Goal: Task Accomplishment & Management: Manage account settings

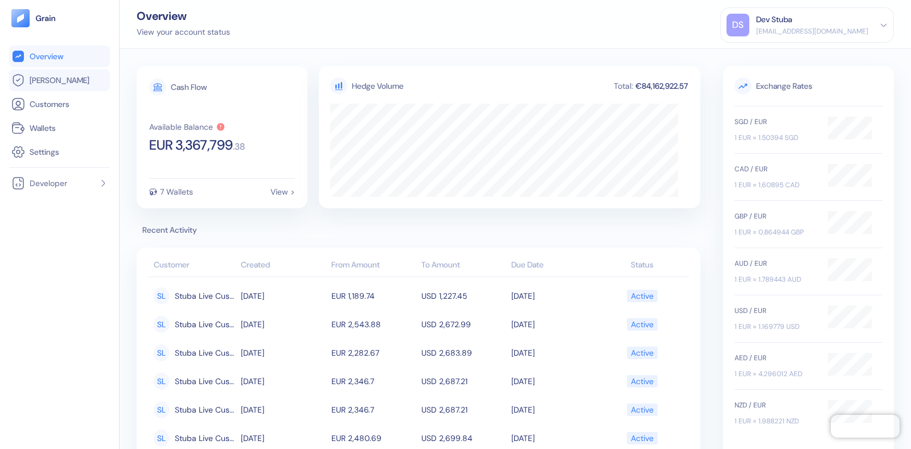
click at [73, 84] on link "[PERSON_NAME]" at bounding box center [59, 80] width 96 height 14
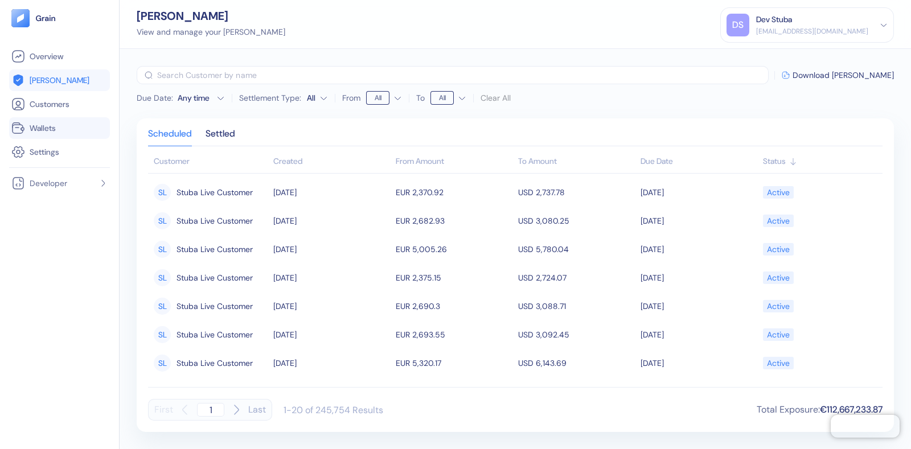
click at [36, 129] on span "Wallets" at bounding box center [43, 127] width 26 height 11
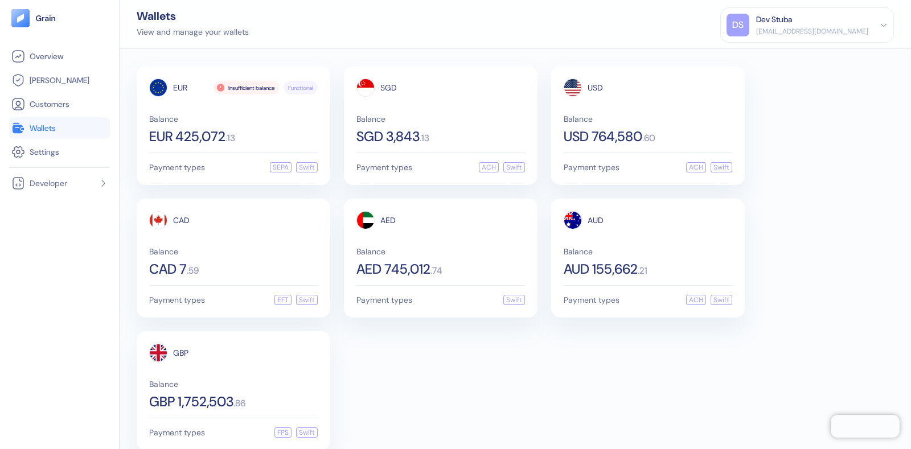
click at [792, 18] on div "Dev Stuba" at bounding box center [774, 20] width 36 height 12
click at [773, 58] on div "Sign Out" at bounding box center [757, 57] width 31 height 12
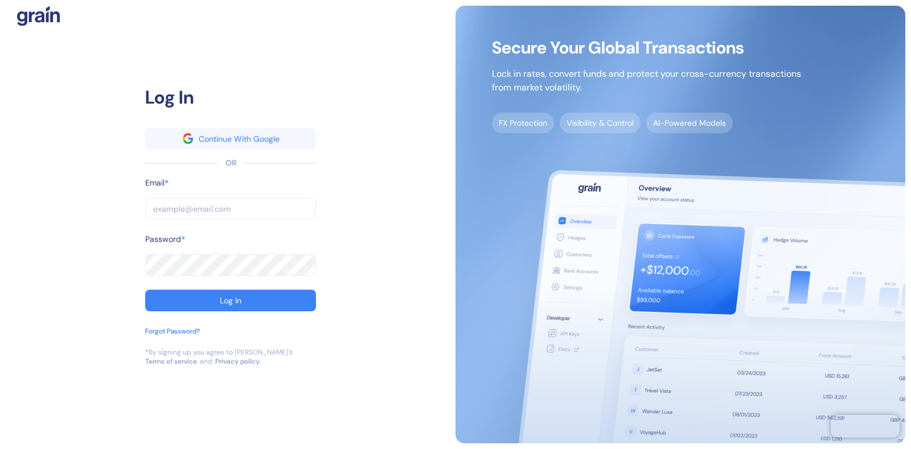
drag, startPoint x: 219, startPoint y: 206, endPoint x: 220, endPoint y: 212, distance: 5.8
click at [219, 208] on input "text" at bounding box center [230, 209] width 171 height 22
type input "[EMAIL_ADDRESS][DOMAIN_NAME]"
